Goal: Navigation & Orientation: Find specific page/section

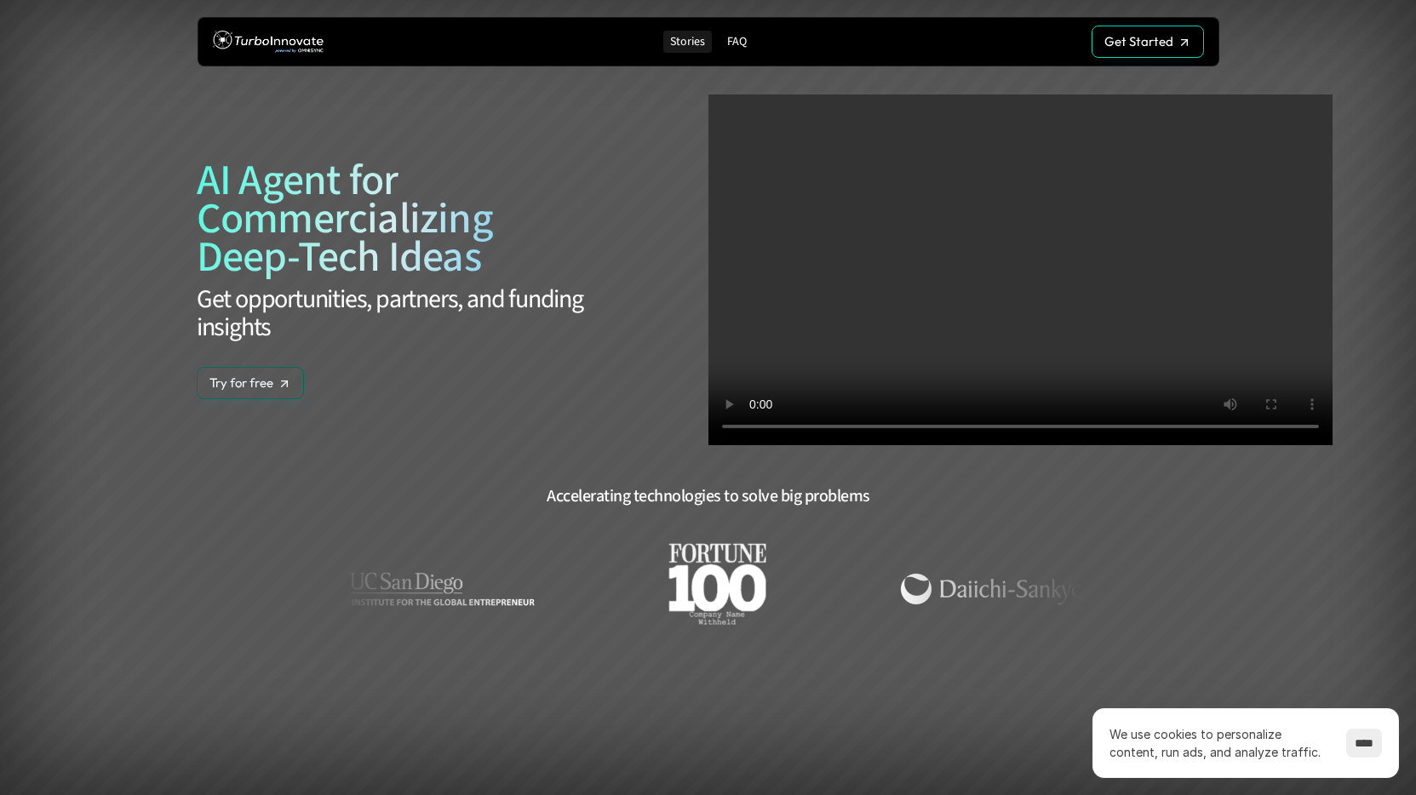
click at [682, 38] on p "Stories" at bounding box center [687, 42] width 35 height 14
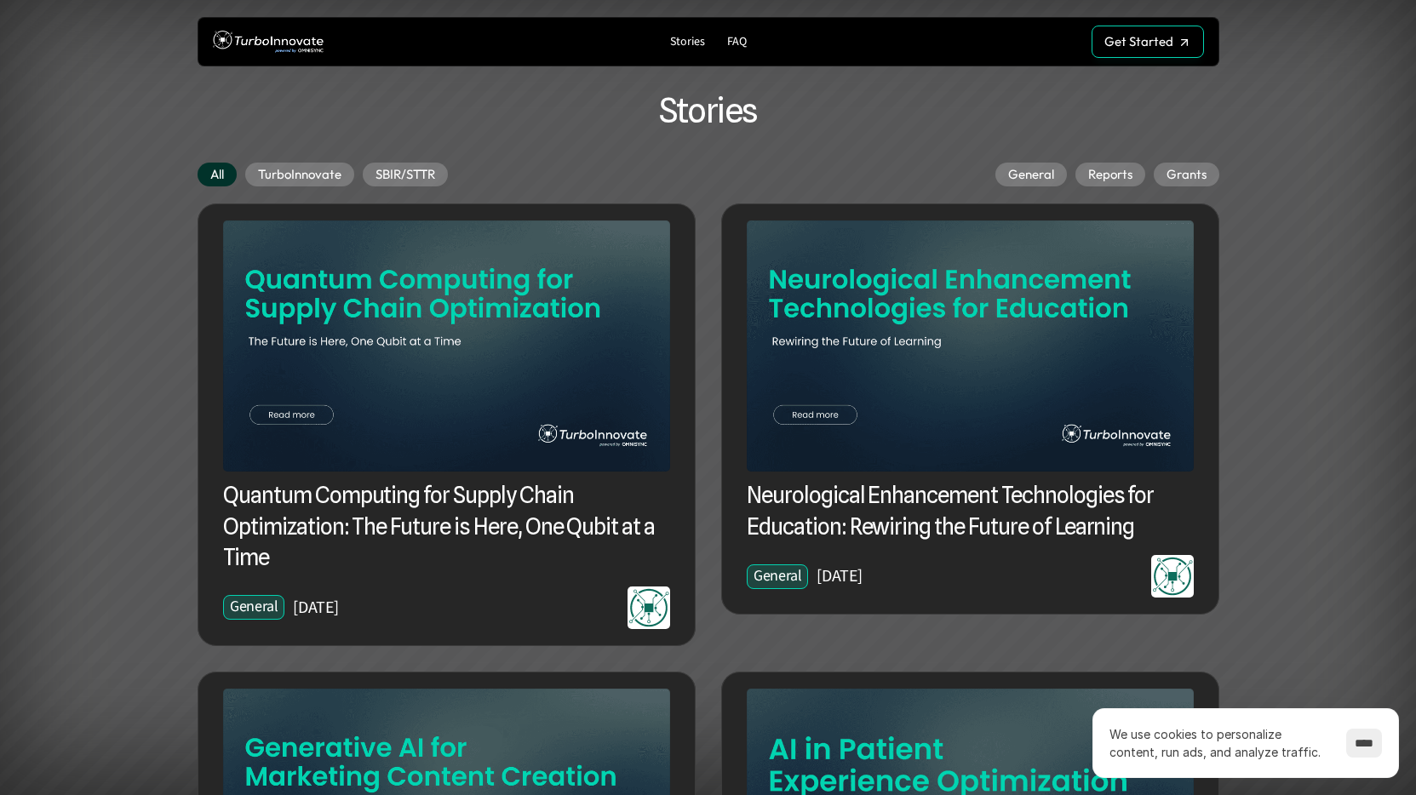
scroll to position [3, 0]
click at [241, 44] on img at bounding box center [268, 42] width 111 height 32
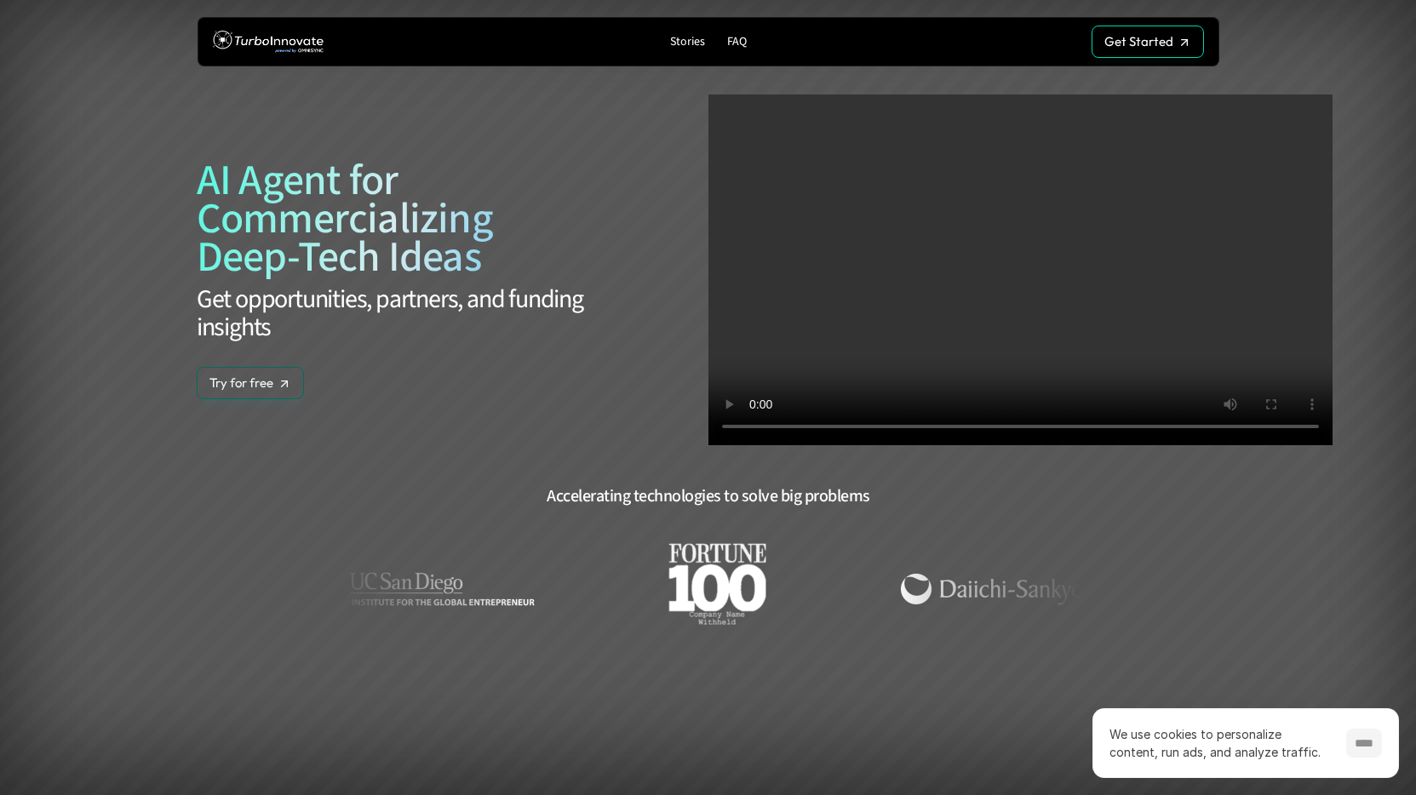
click at [1356, 739] on input "****" at bounding box center [1364, 743] width 36 height 29
